Goal: Information Seeking & Learning: Learn about a topic

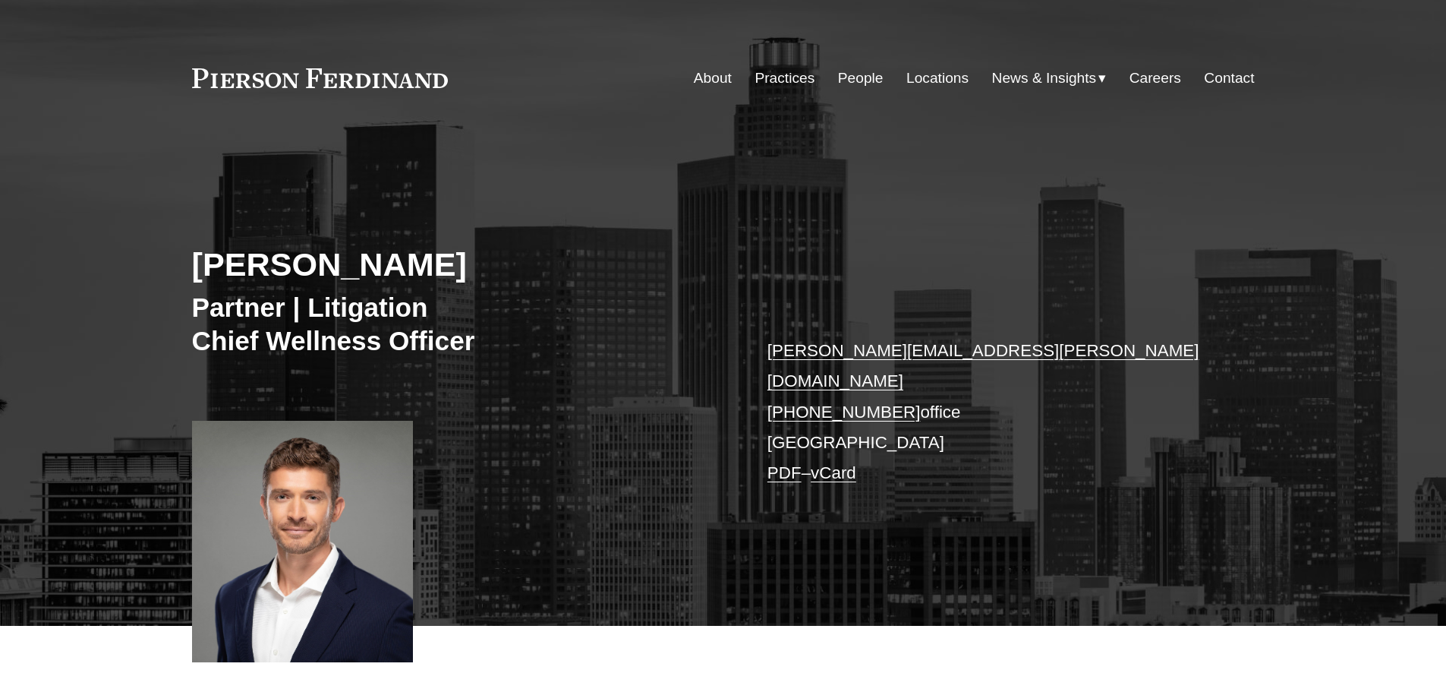
scroll to position [531, 0]
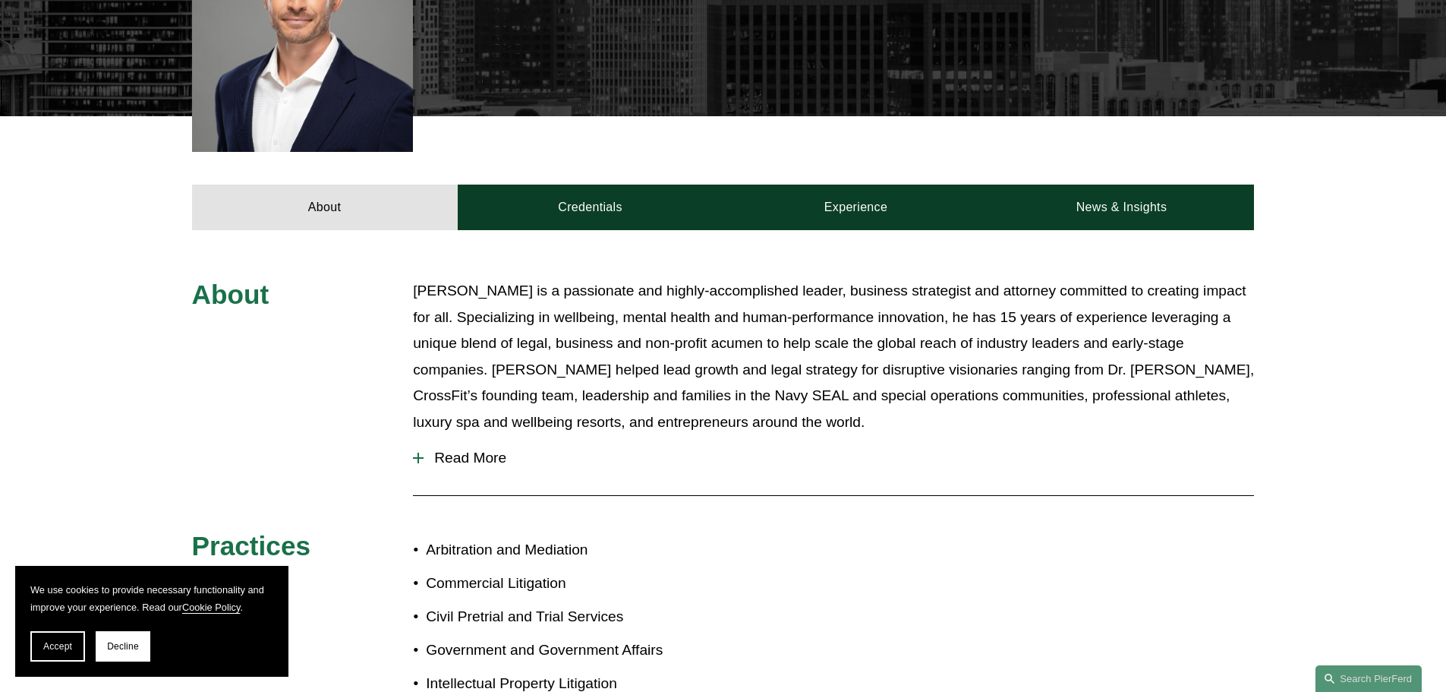
click at [1323, 336] on div "About Justin is a passionate and highly-accomplished leader, business strategis…" at bounding box center [723, 552] width 1446 height 548
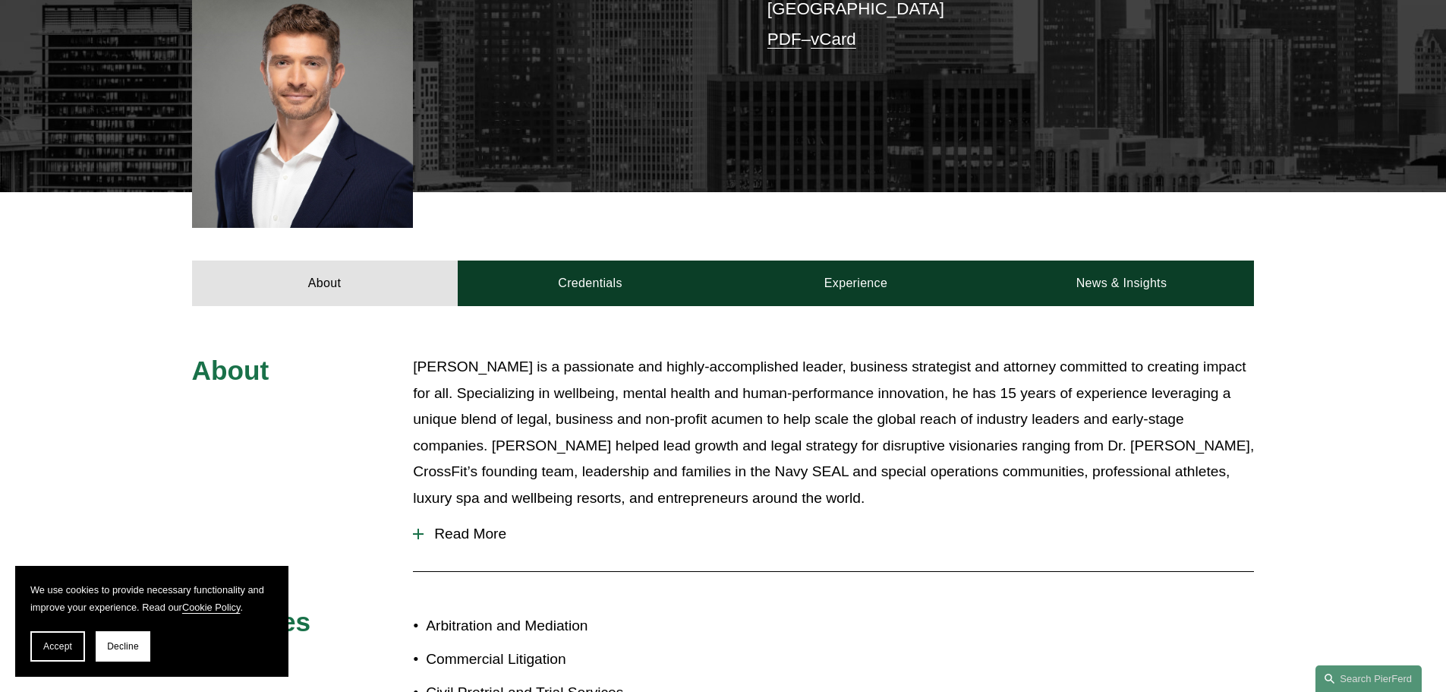
scroll to position [228, 0]
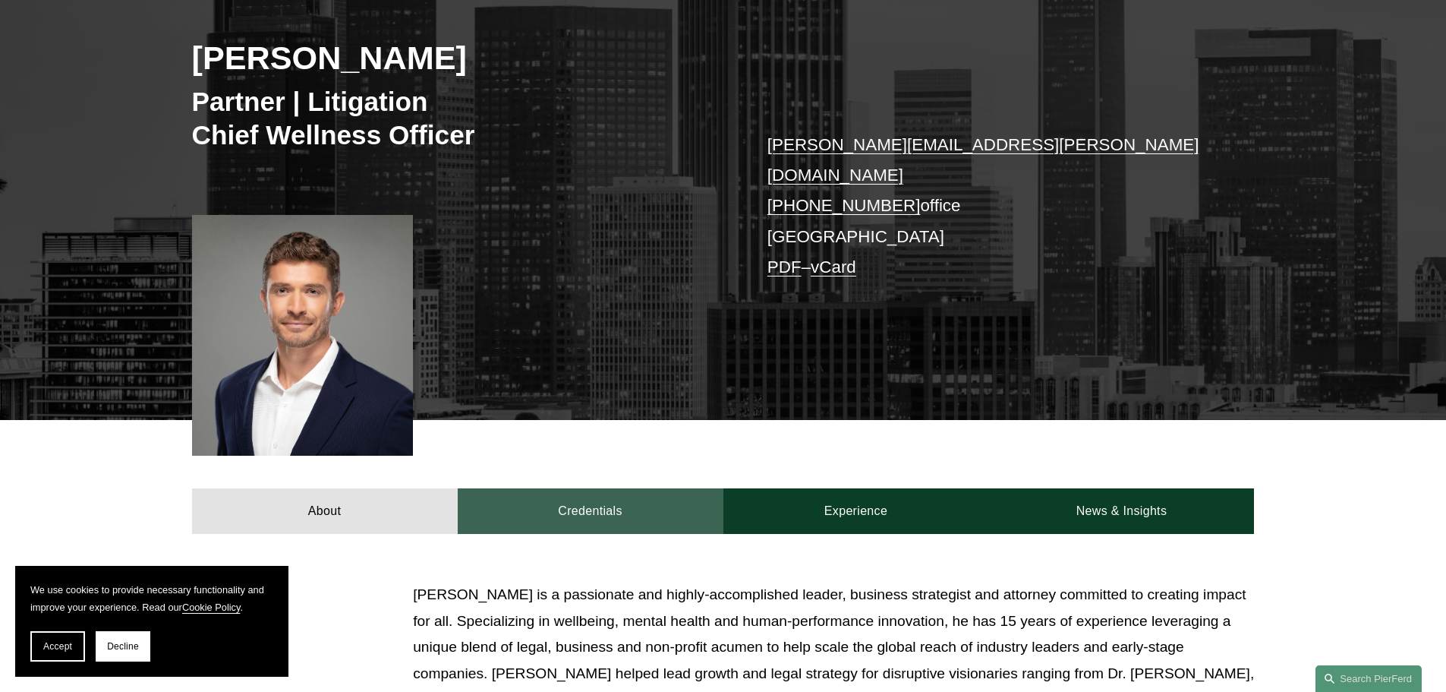
click at [637, 488] on link "Credentials" at bounding box center [591, 511] width 266 height 46
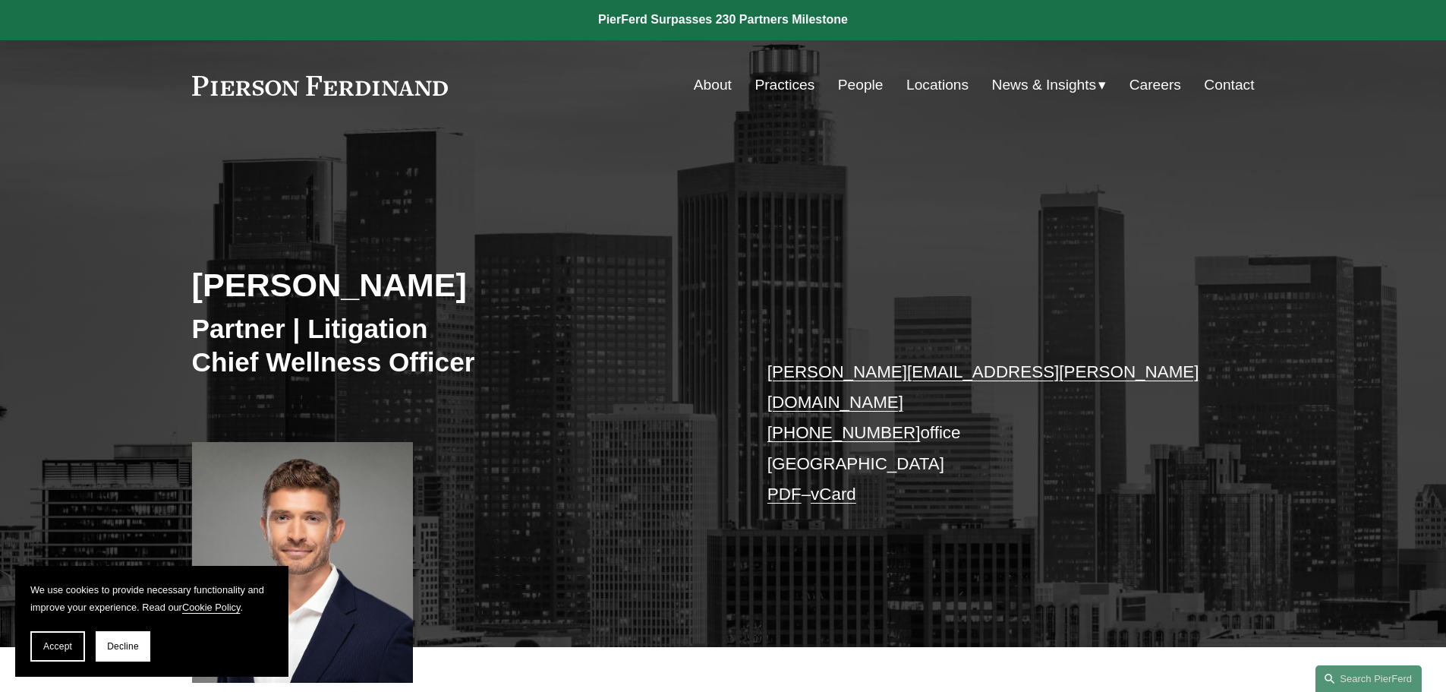
scroll to position [0, 0]
click at [855, 75] on link "People" at bounding box center [861, 85] width 46 height 29
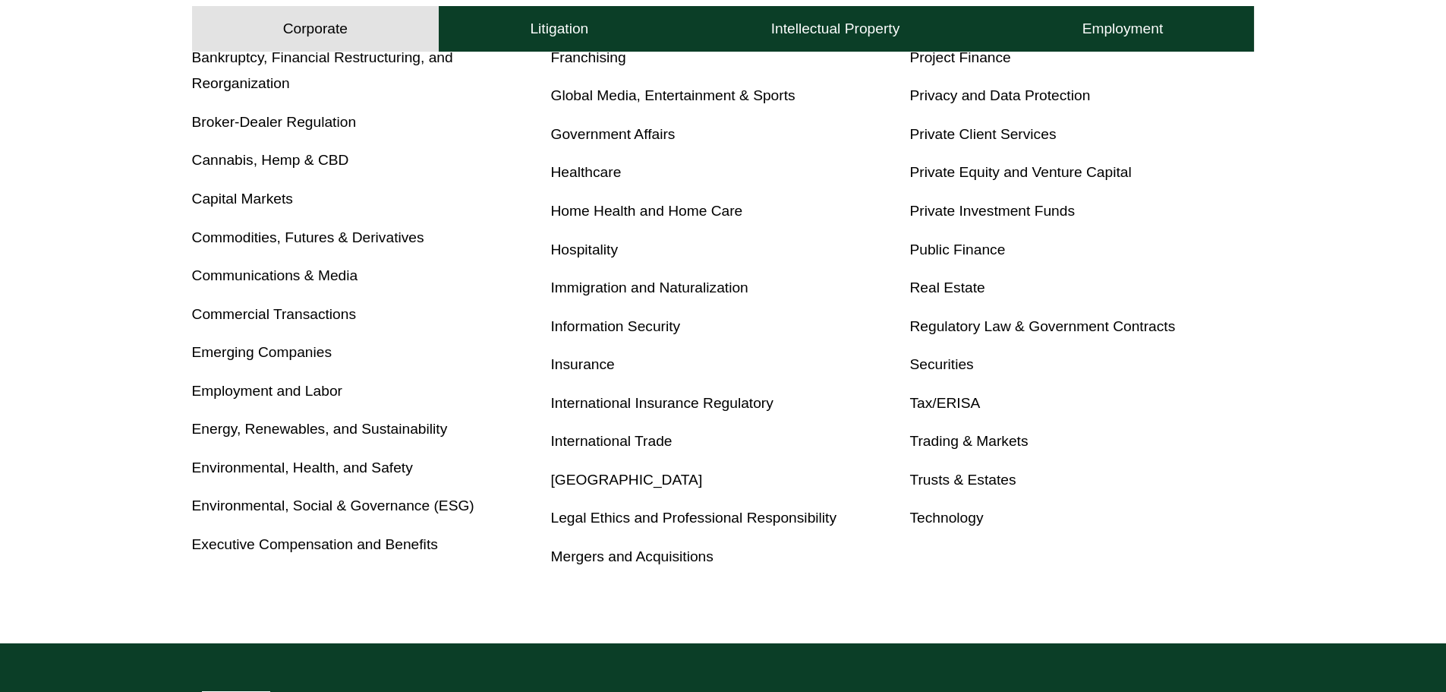
scroll to position [768, 0]
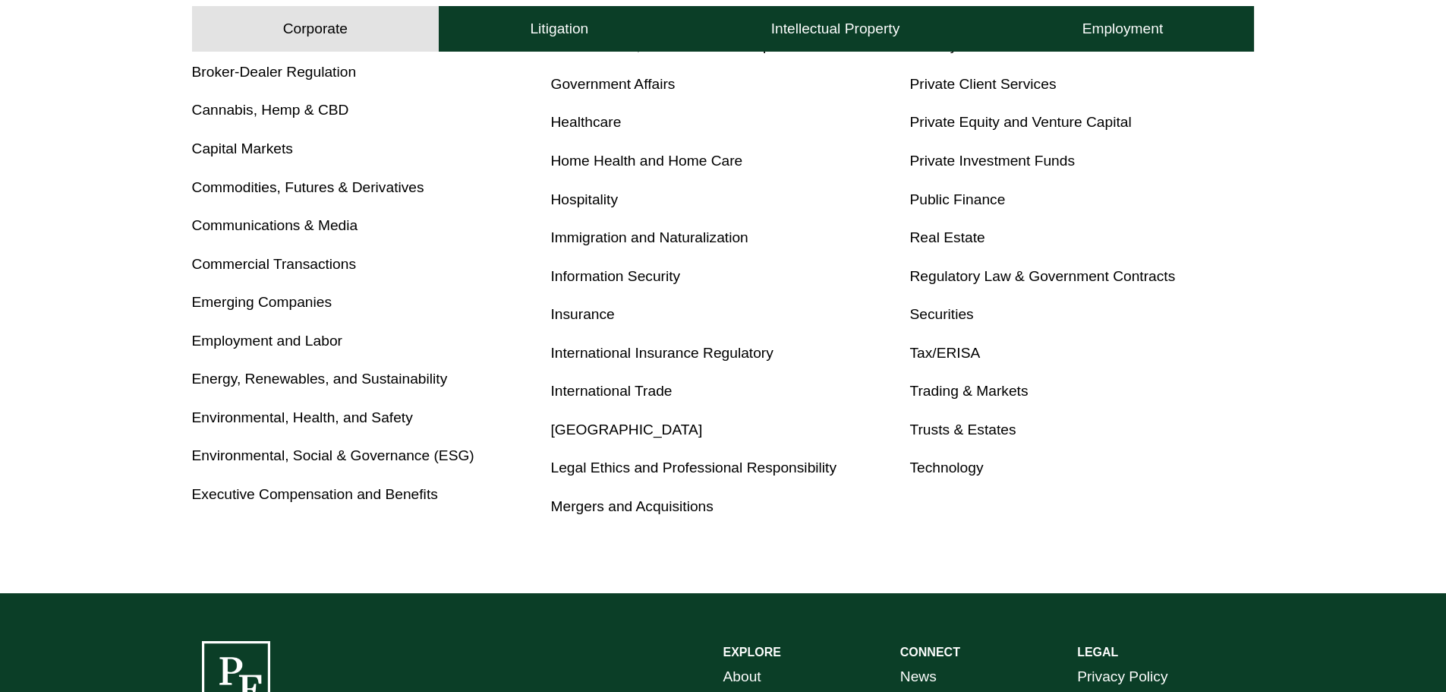
click at [1010, 118] on link "Private Equity and Venture Capital" at bounding box center [1020, 122] width 222 height 16
click at [1020, 118] on link "Private Equity and Venture Capital" at bounding box center [1020, 122] width 222 height 16
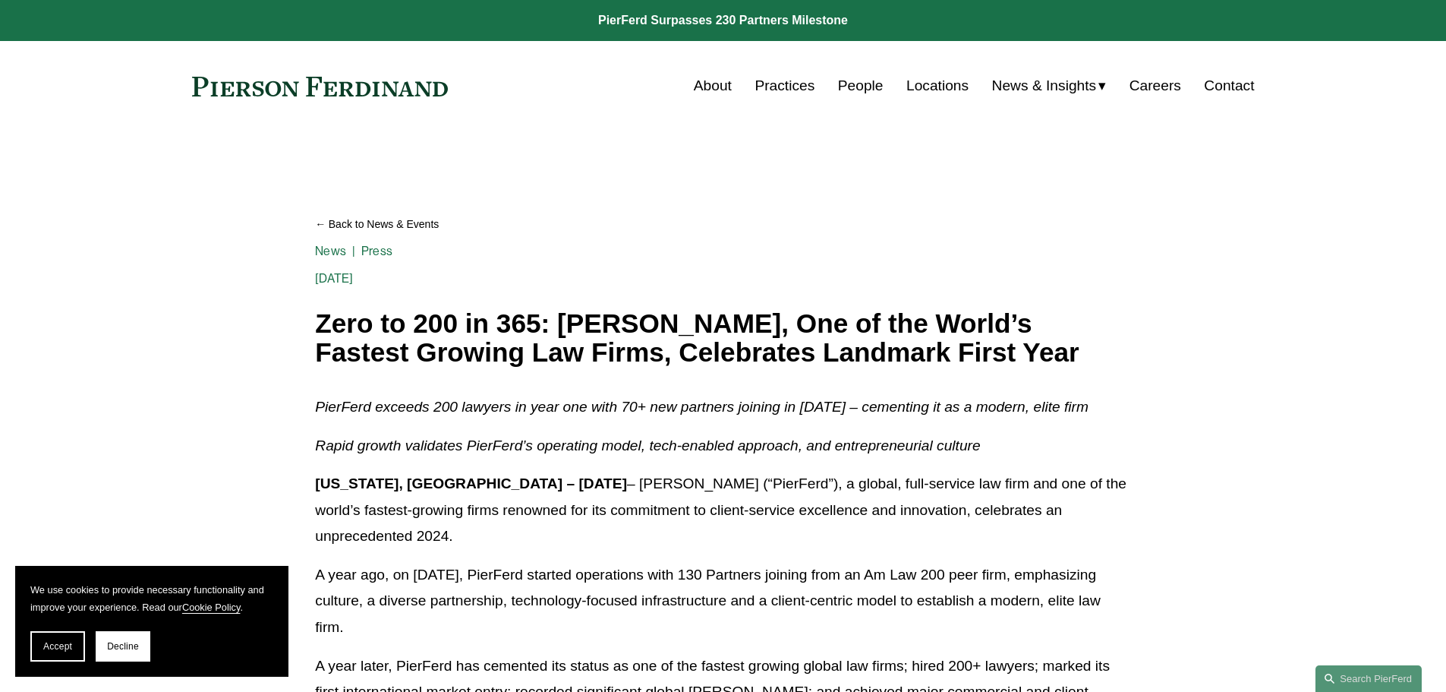
click at [1134, 76] on link "Careers" at bounding box center [1156, 85] width 52 height 29
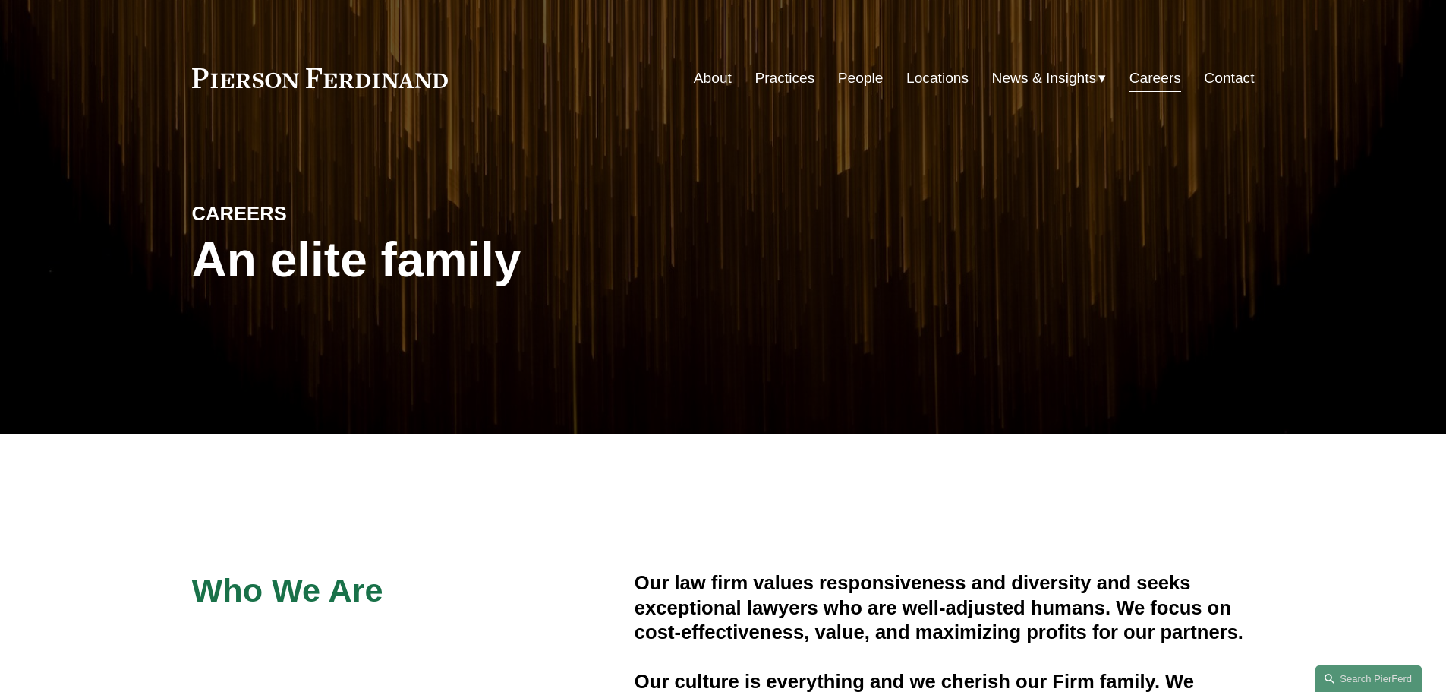
click at [869, 77] on link "People" at bounding box center [861, 78] width 46 height 29
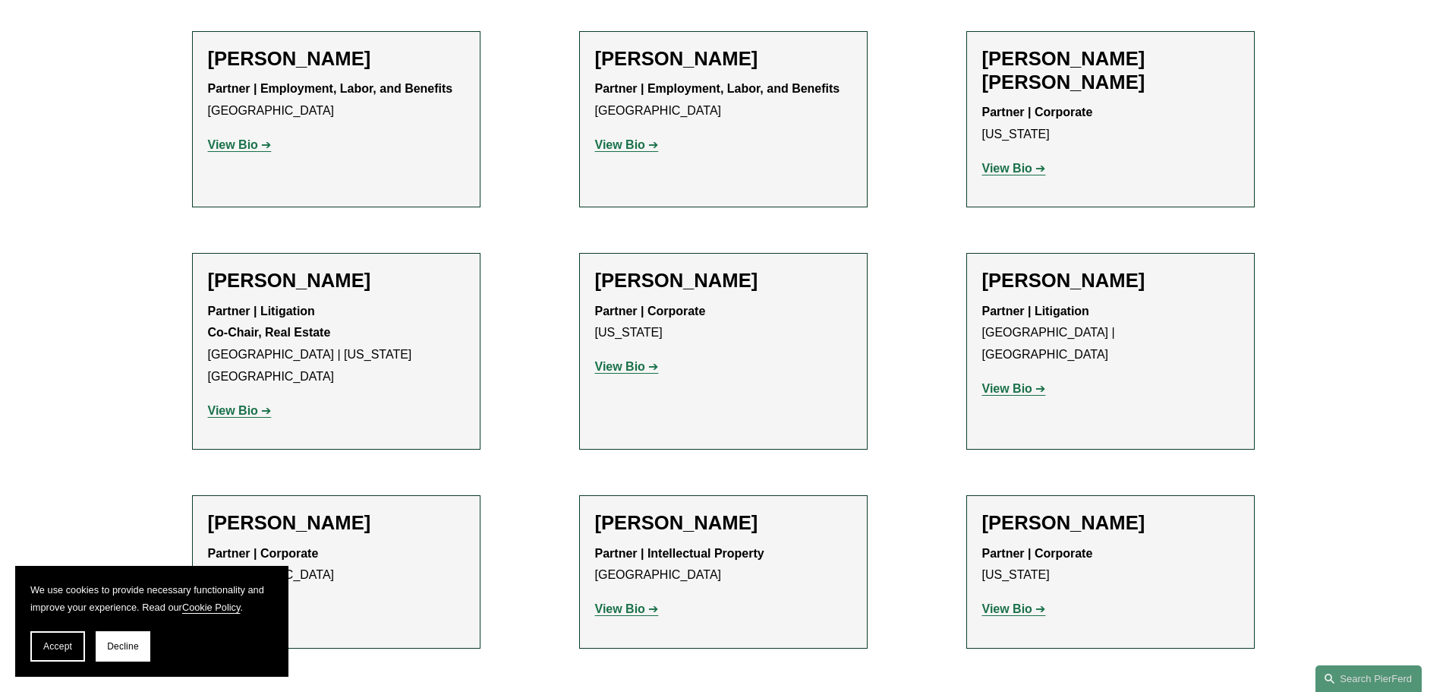
scroll to position [13654, 0]
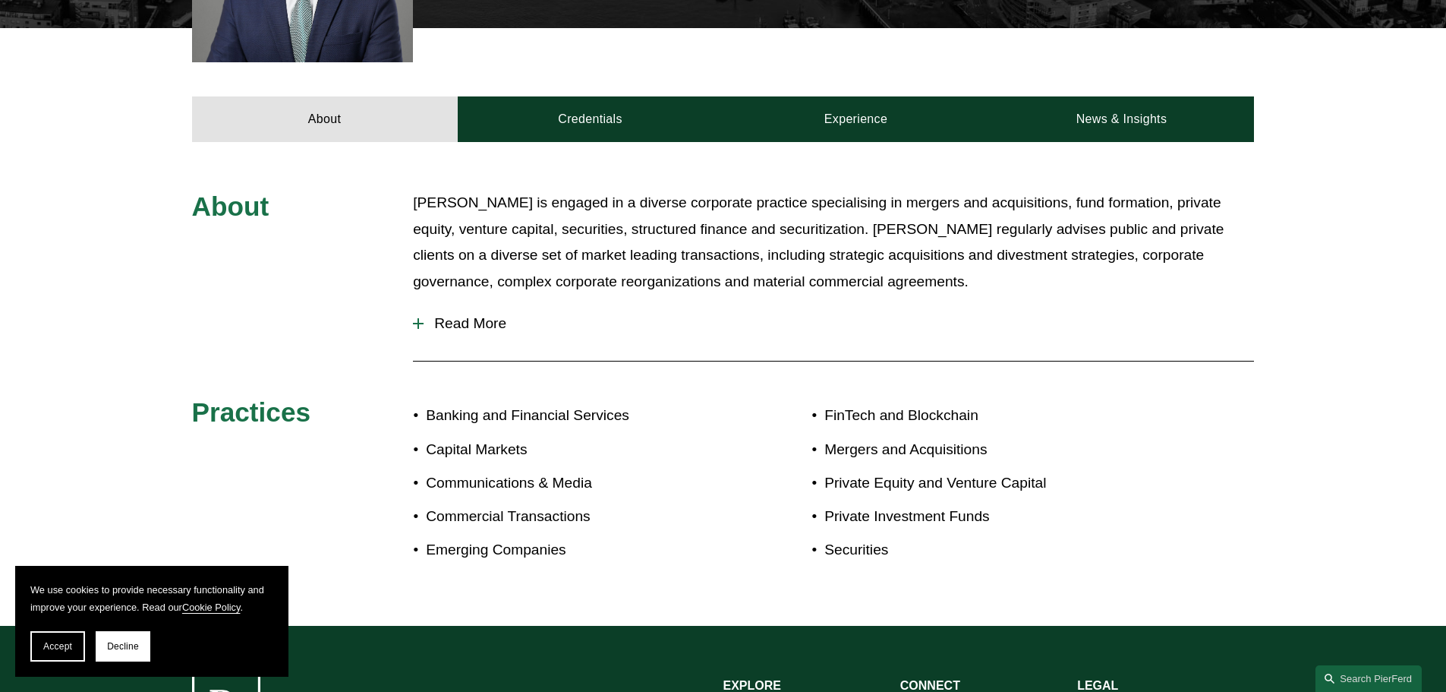
scroll to position [683, 0]
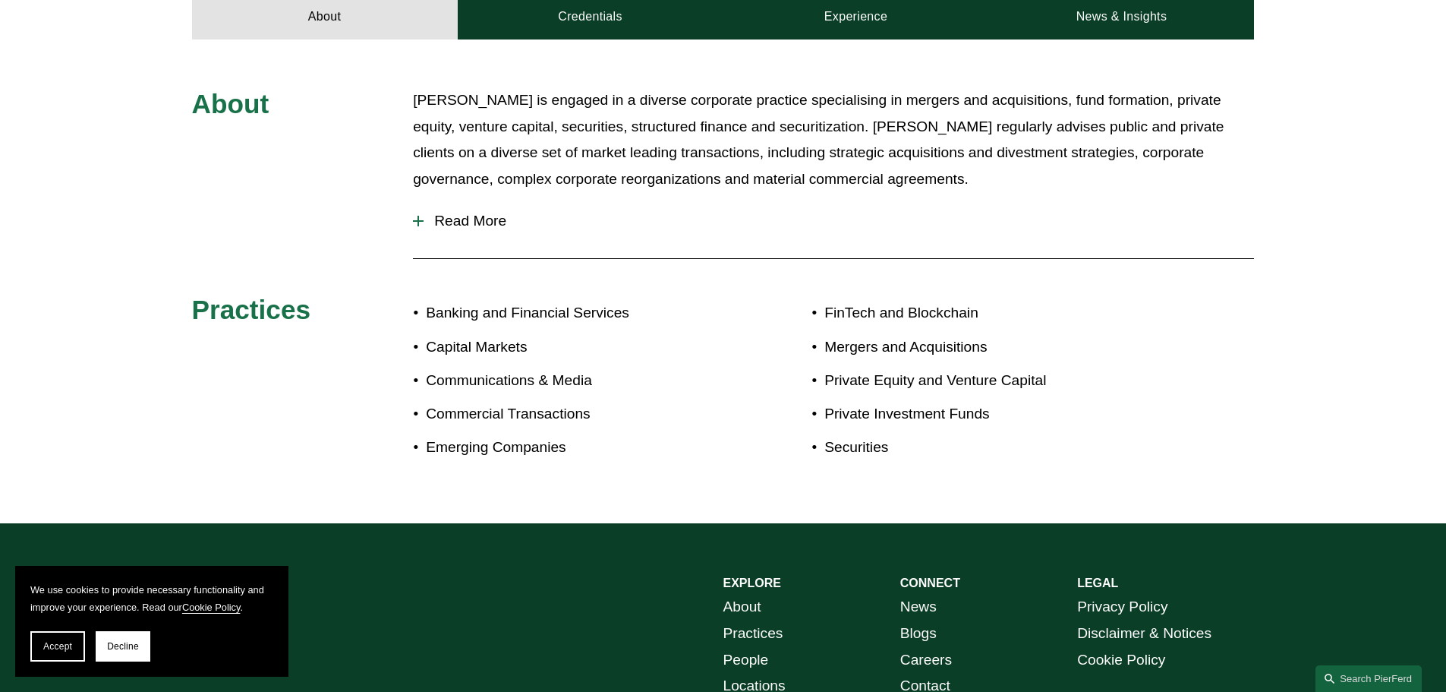
click at [445, 233] on button "Read More" at bounding box center [833, 220] width 841 height 39
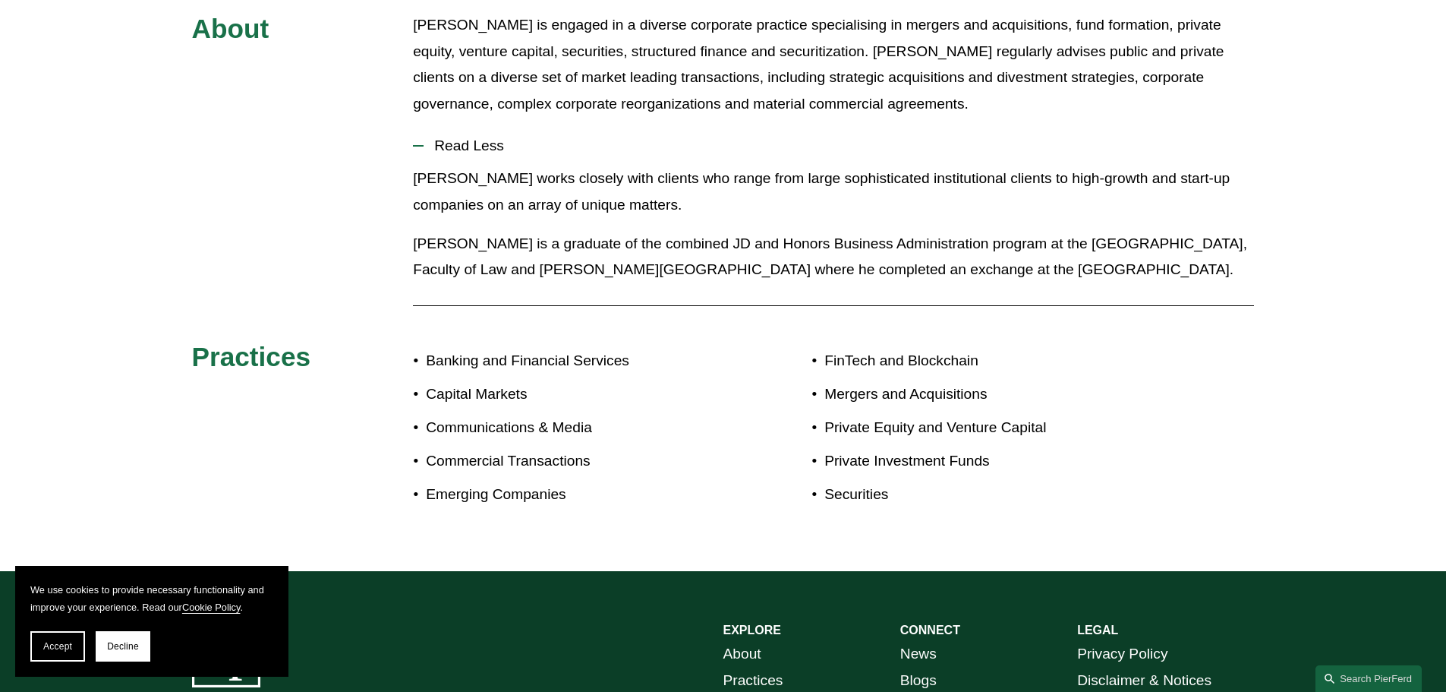
scroll to position [0, 0]
